Goal: Transaction & Acquisition: Purchase product/service

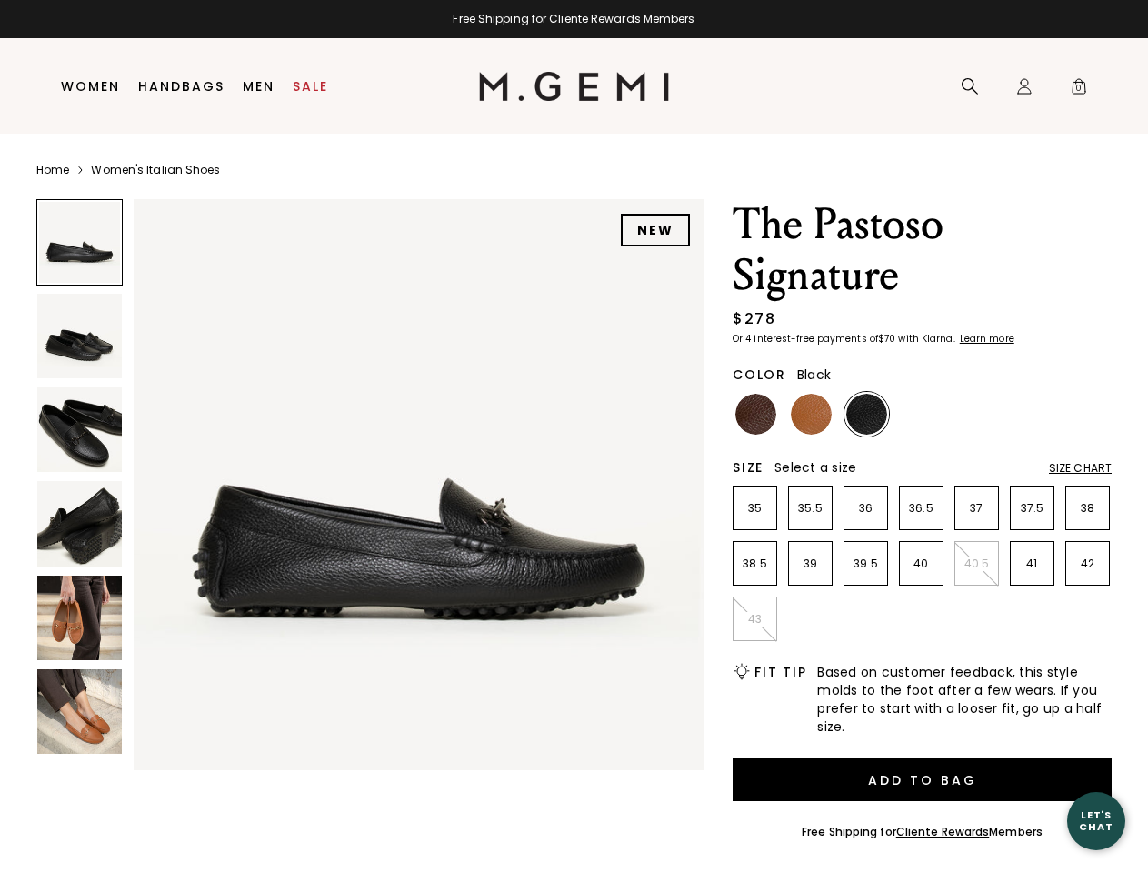
click at [574, 19] on div "Free Shipping for Cliente Rewards Members" at bounding box center [574, 19] width 1148 height 15
click at [970, 86] on icon at bounding box center [970, 86] width 18 height 18
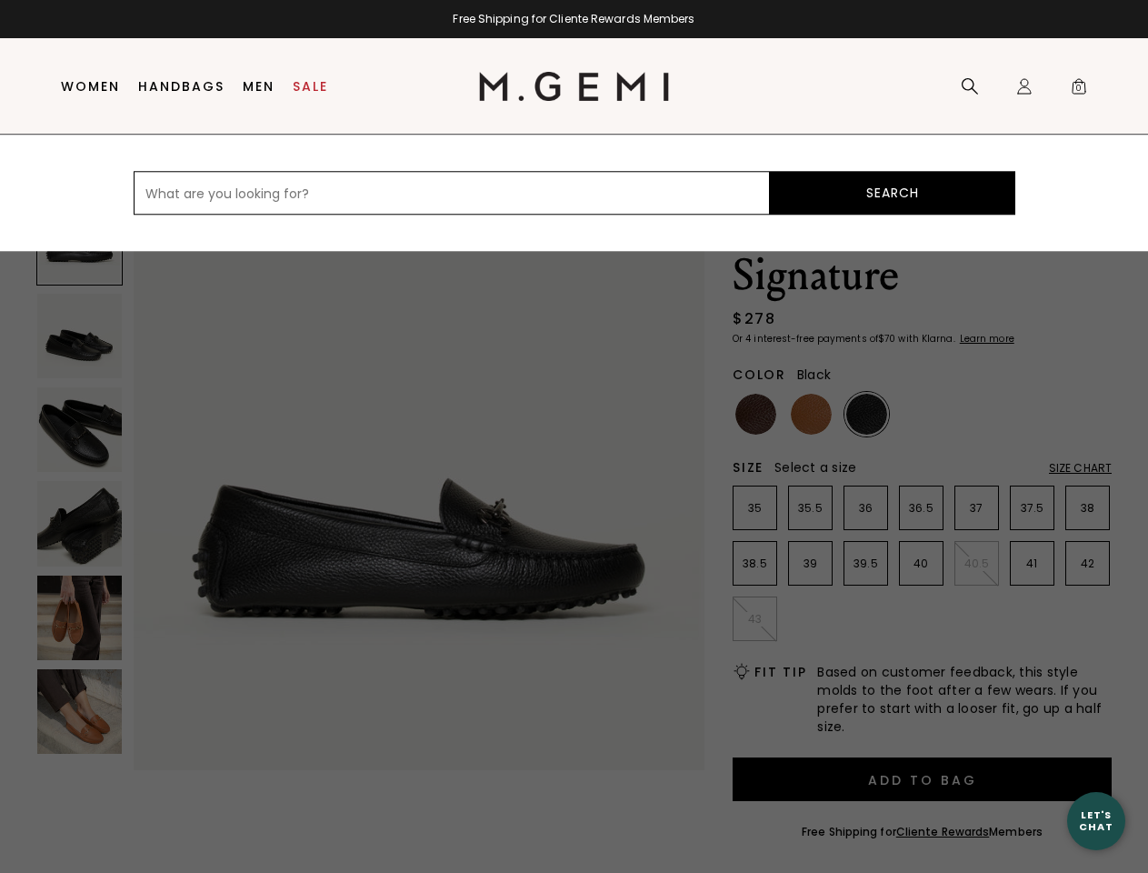
click at [1024, 86] on div "Icons/20x20/profile@2x Sign In Orders Rewards Refer a Friend Address Book Call …" at bounding box center [1024, 86] width 36 height 95
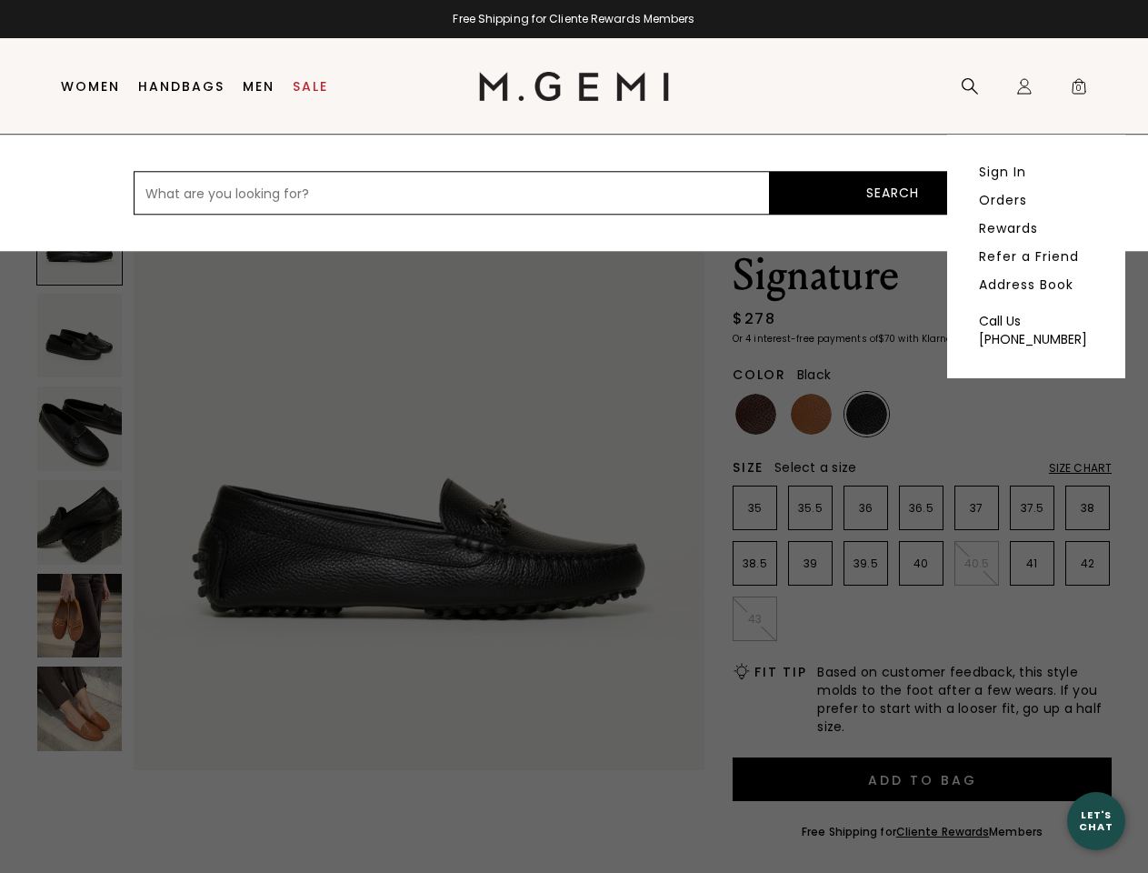
click at [1079, 86] on span "0" at bounding box center [1079, 90] width 18 height 18
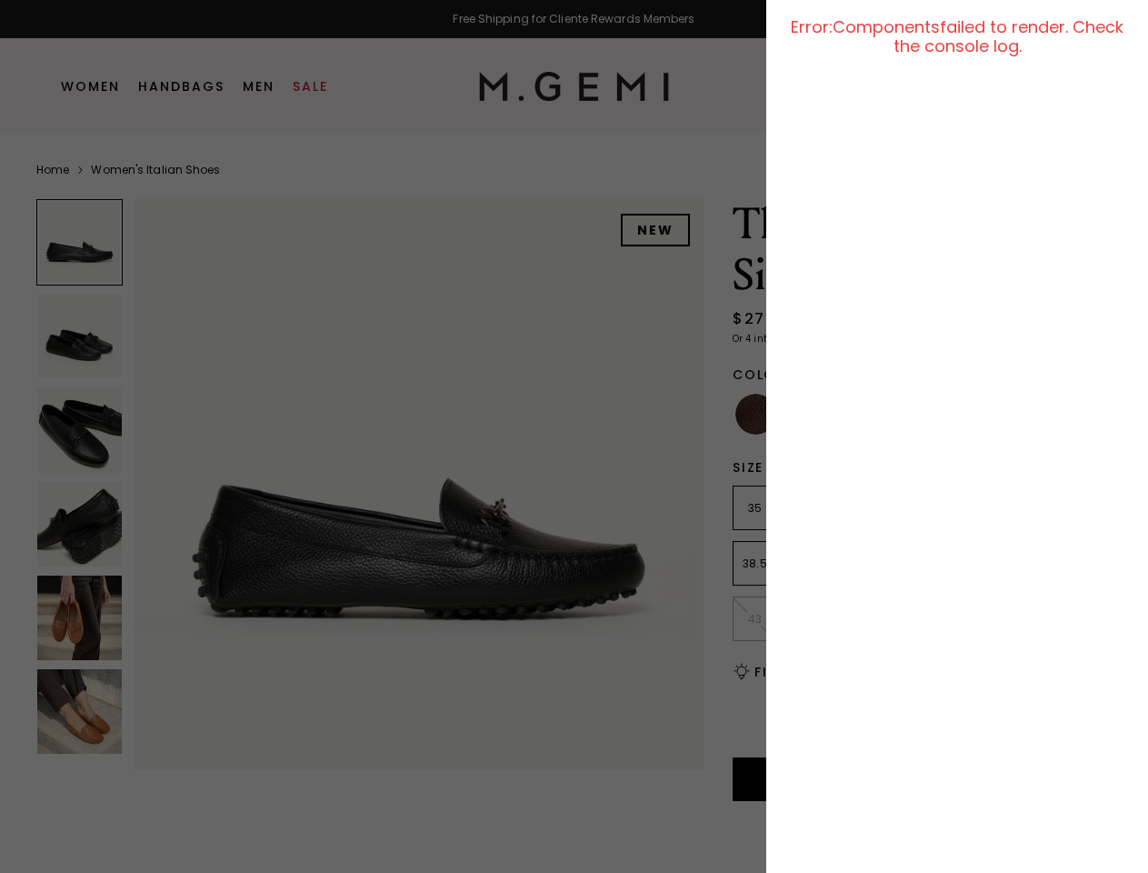
click at [144, 181] on div at bounding box center [574, 436] width 1148 height 873
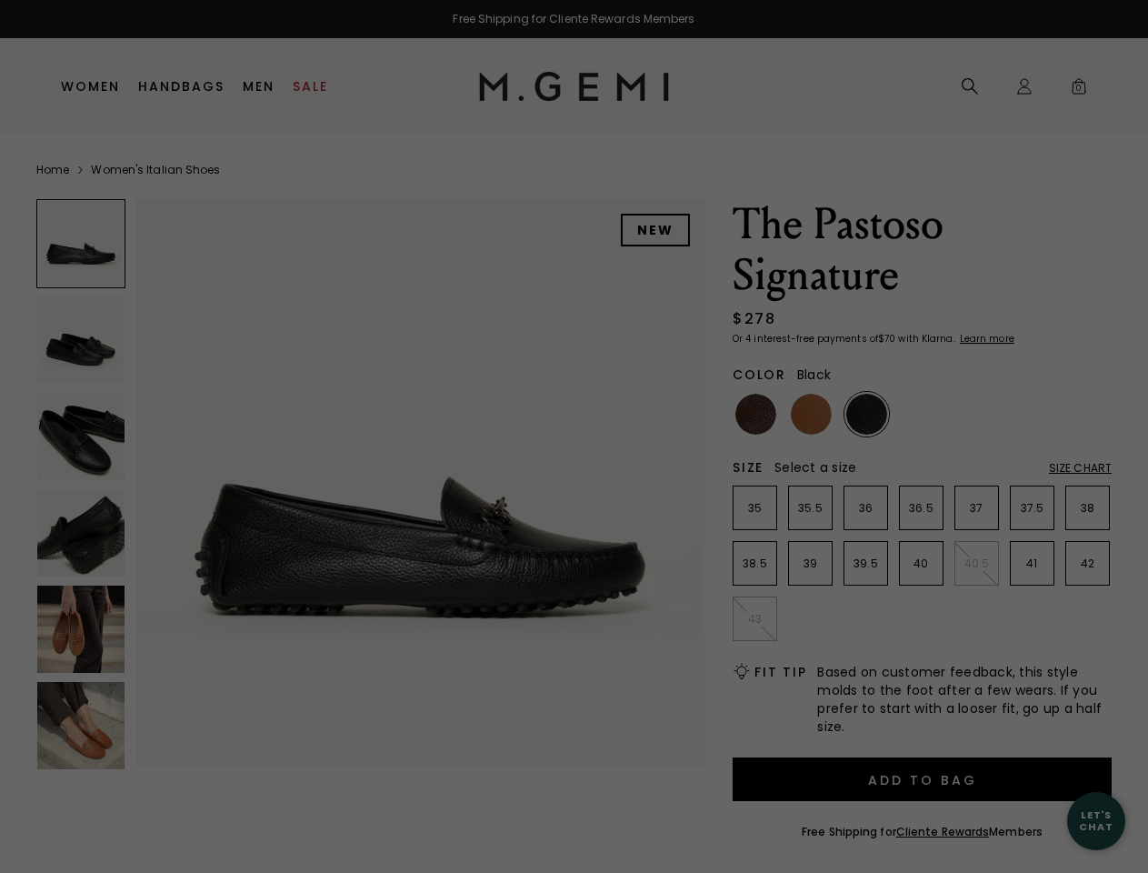
click at [370, 480] on div "Free Shipping for Cliente Rewards Members Icons/20x20/hamburger@2x Women Shop A…" at bounding box center [574, 436] width 1148 height 873
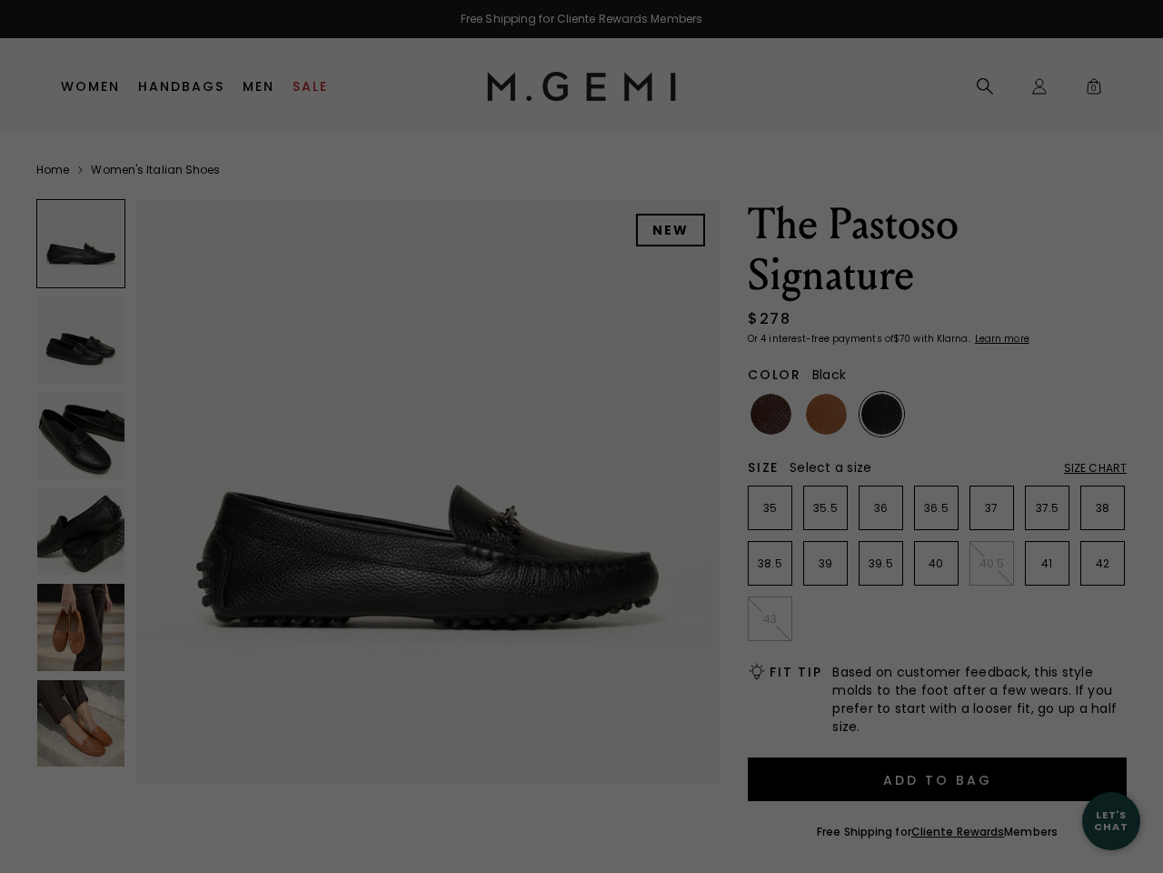
click at [79, 242] on div at bounding box center [80, 243] width 89 height 89
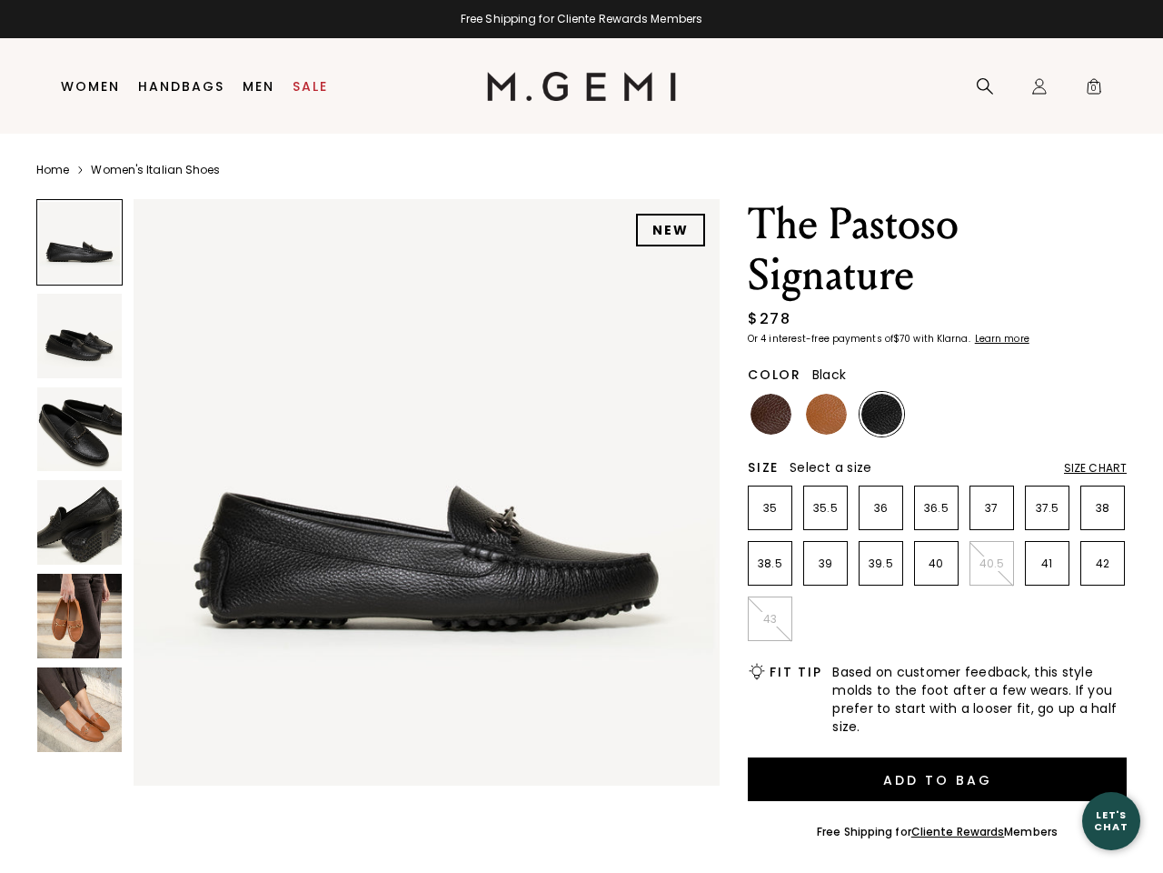
click at [79, 335] on img at bounding box center [79, 336] width 85 height 85
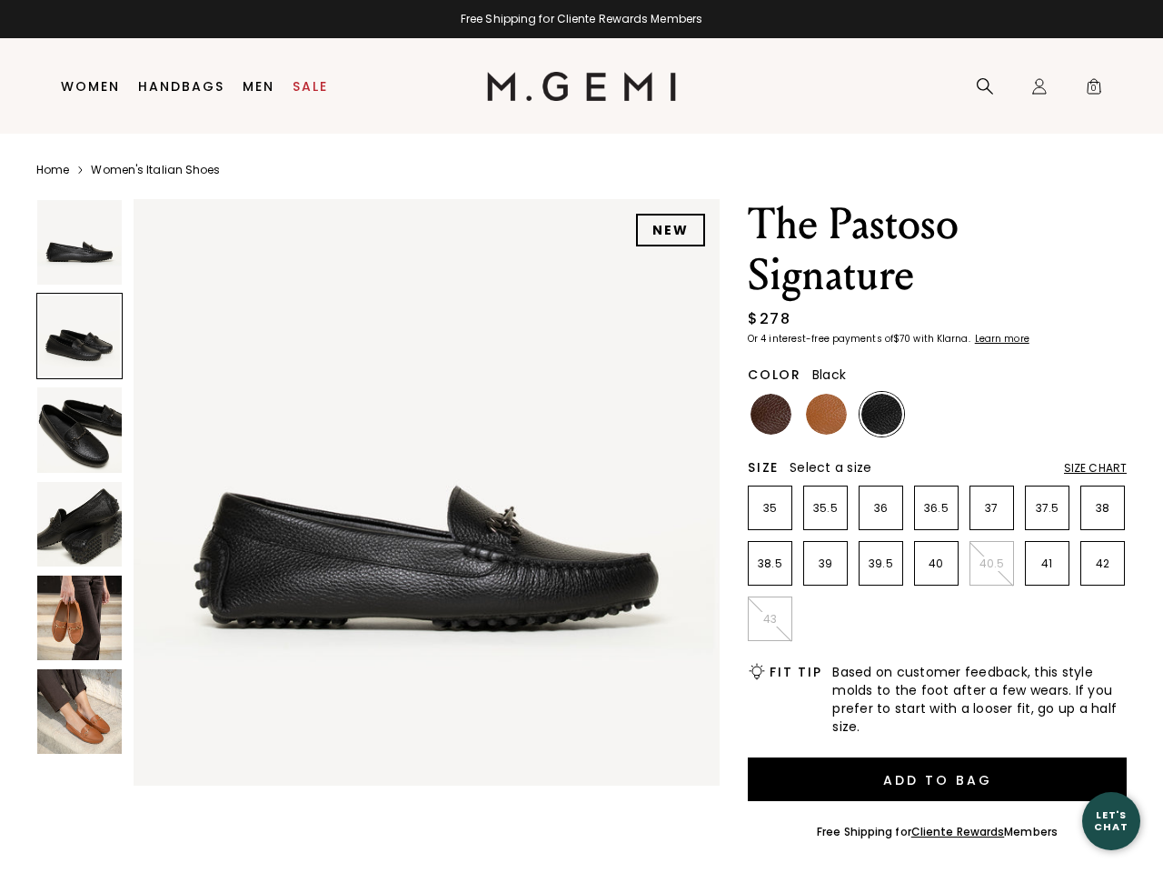
click at [79, 429] on img at bounding box center [79, 429] width 85 height 85
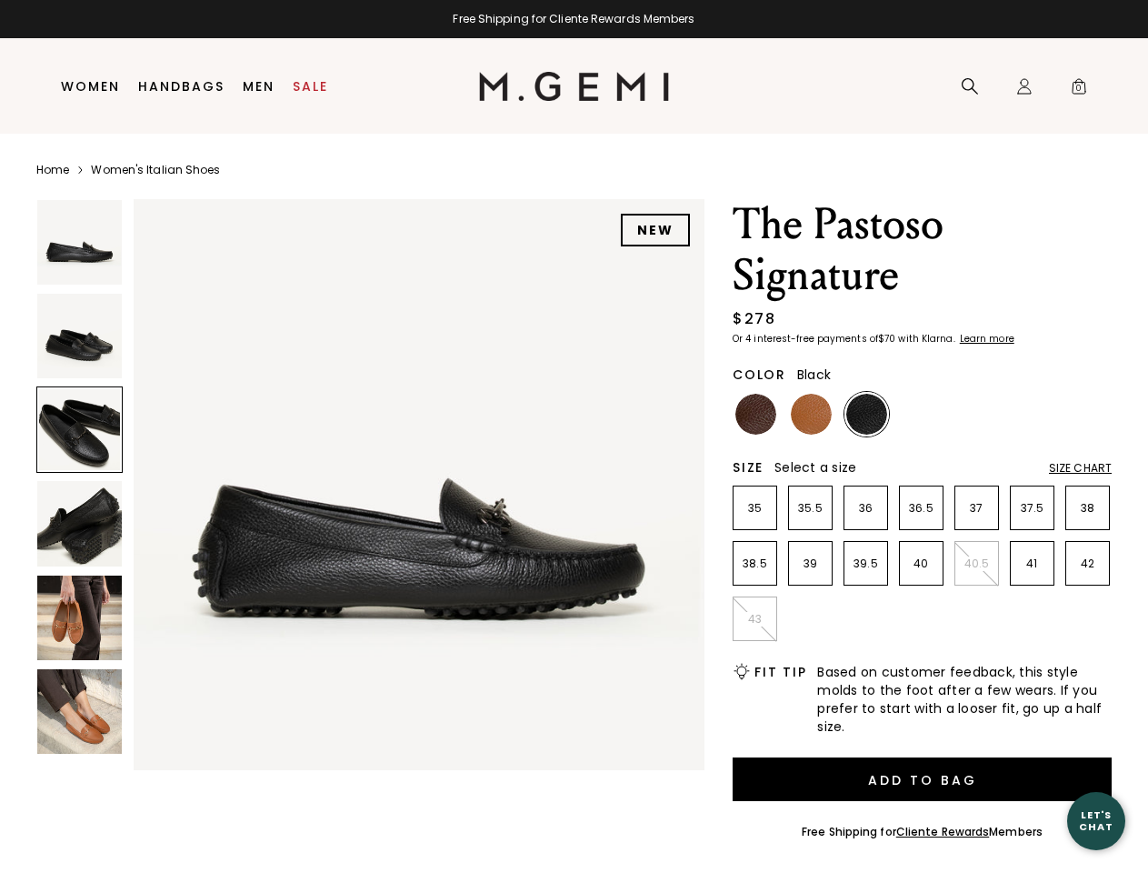
click at [79, 523] on img at bounding box center [79, 523] width 85 height 85
